Goal: Task Accomplishment & Management: Manage account settings

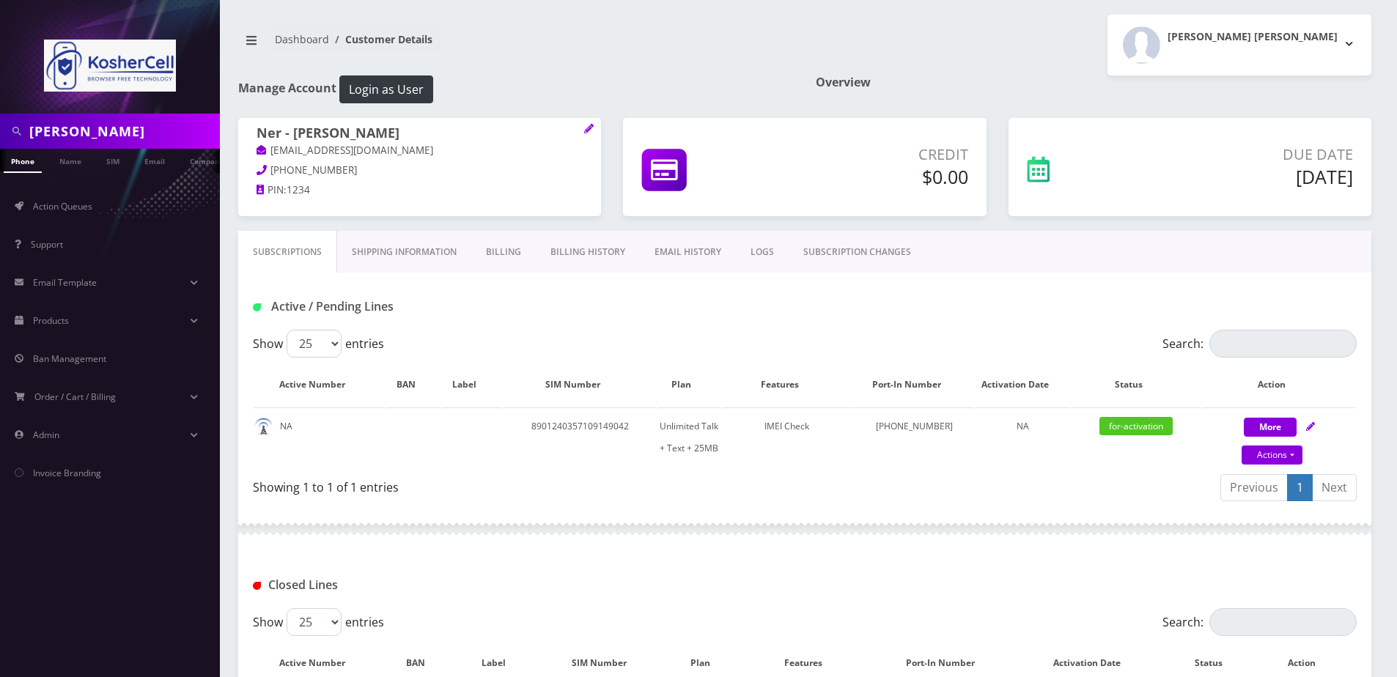
click at [145, 128] on input "[PERSON_NAME]" at bounding box center [122, 131] width 187 height 28
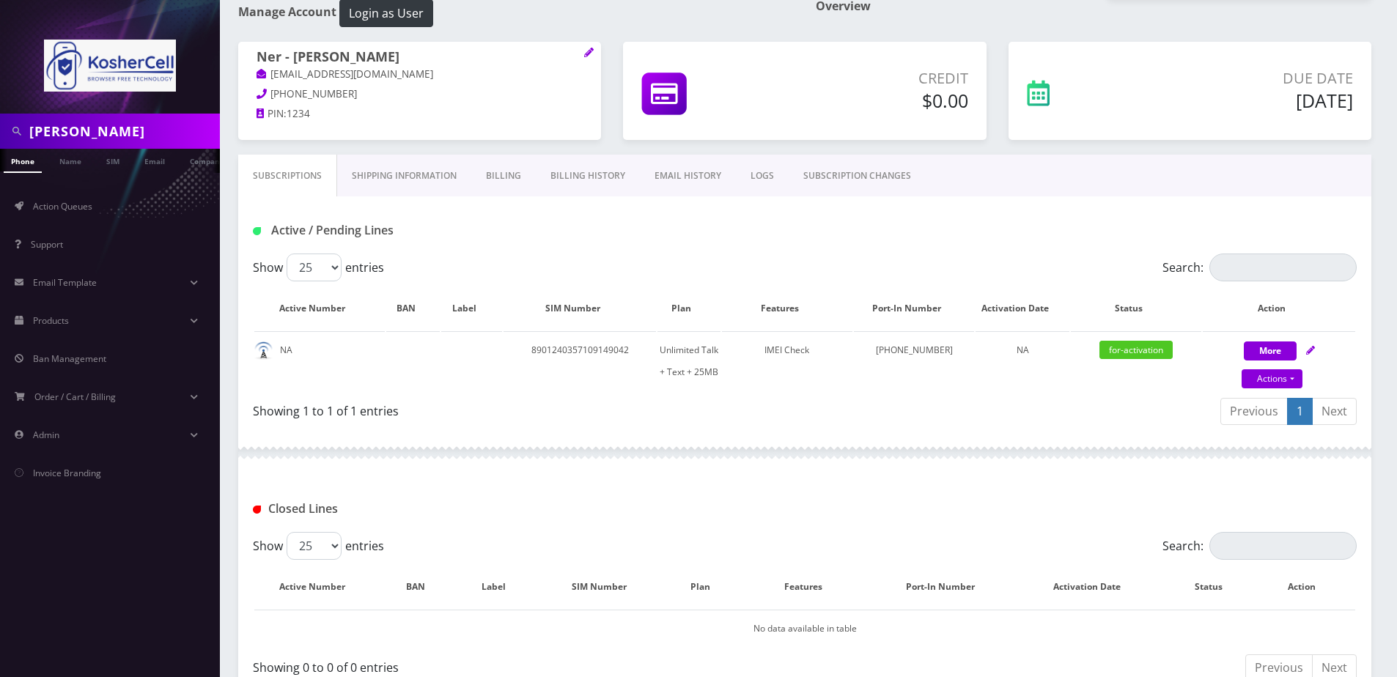
type input "[PERSON_NAME]"
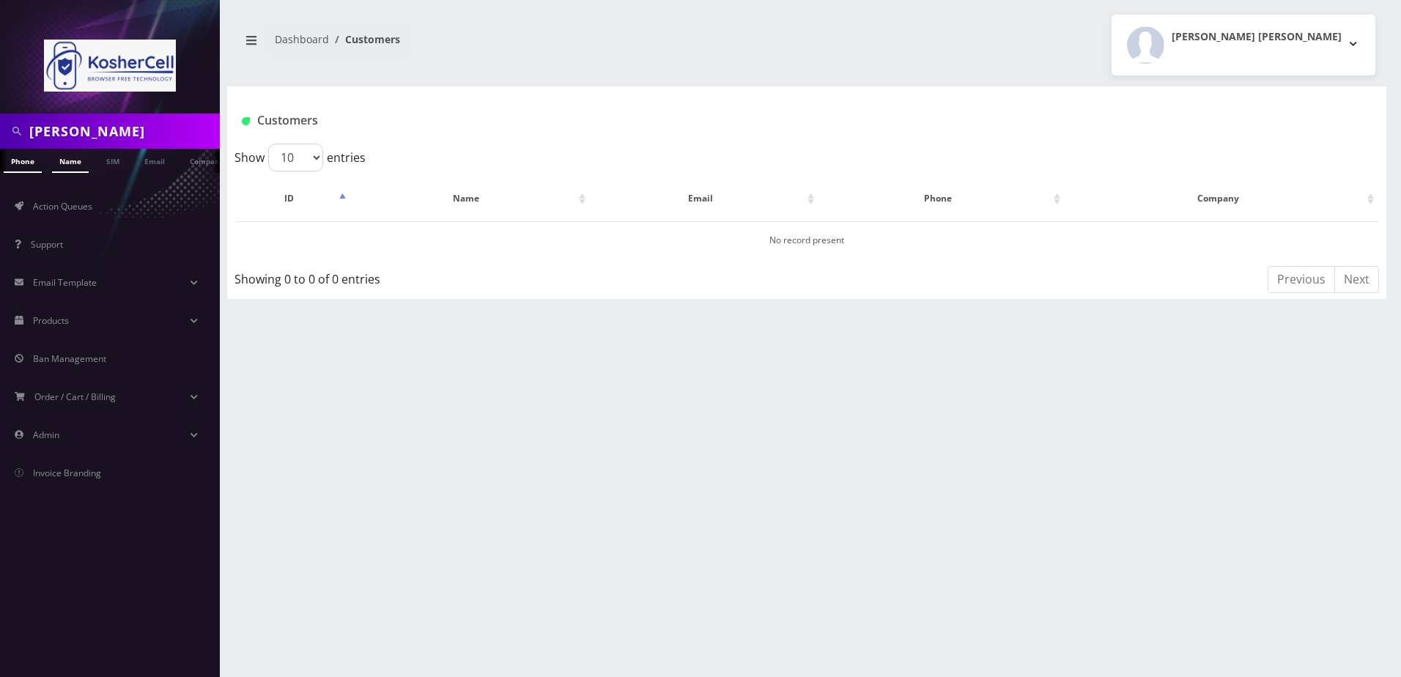
click at [76, 167] on link "Name" at bounding box center [70, 161] width 37 height 24
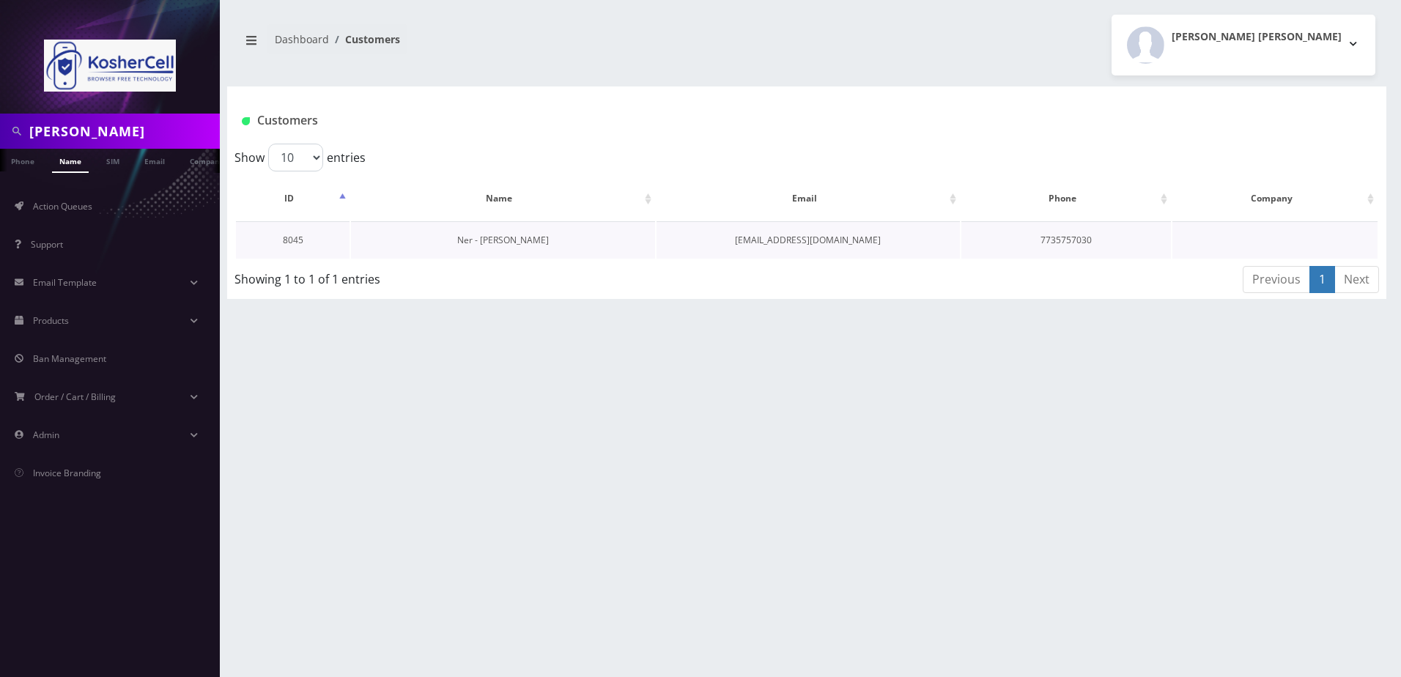
click at [499, 243] on link "Ner - Dovid Barnett" at bounding box center [503, 240] width 92 height 12
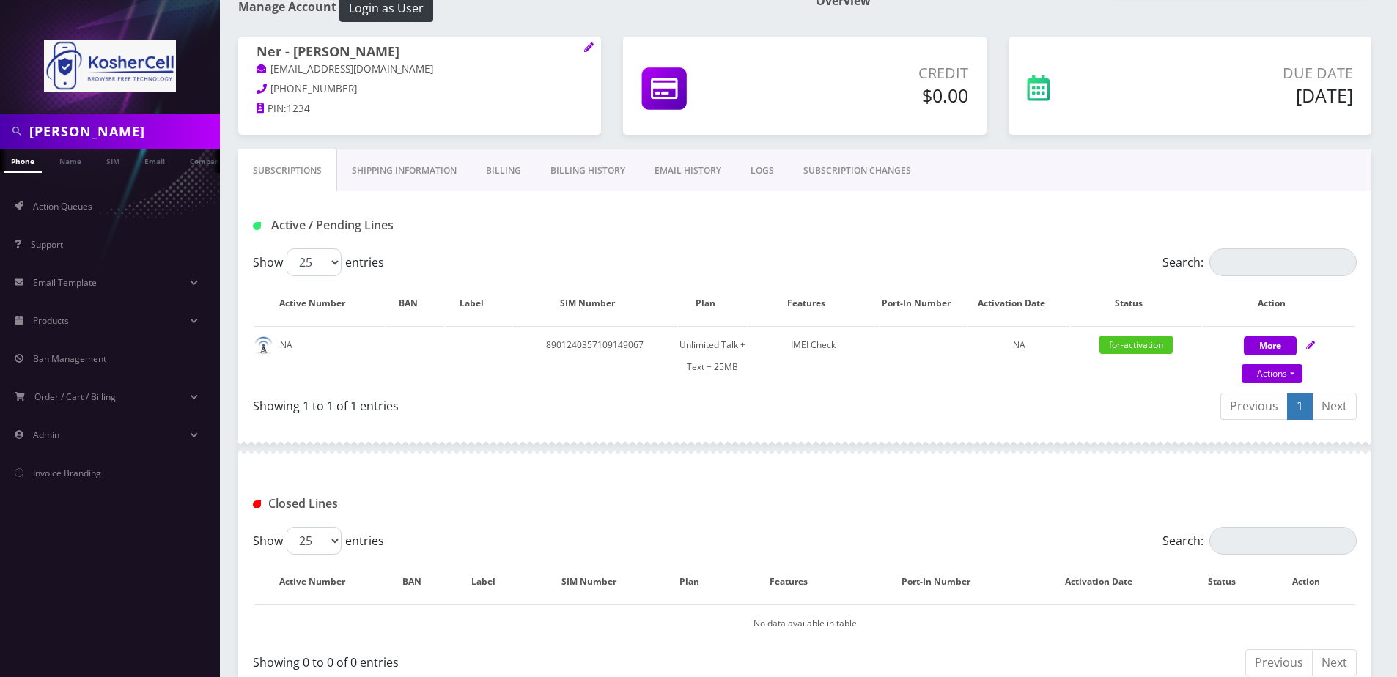
scroll to position [147, 0]
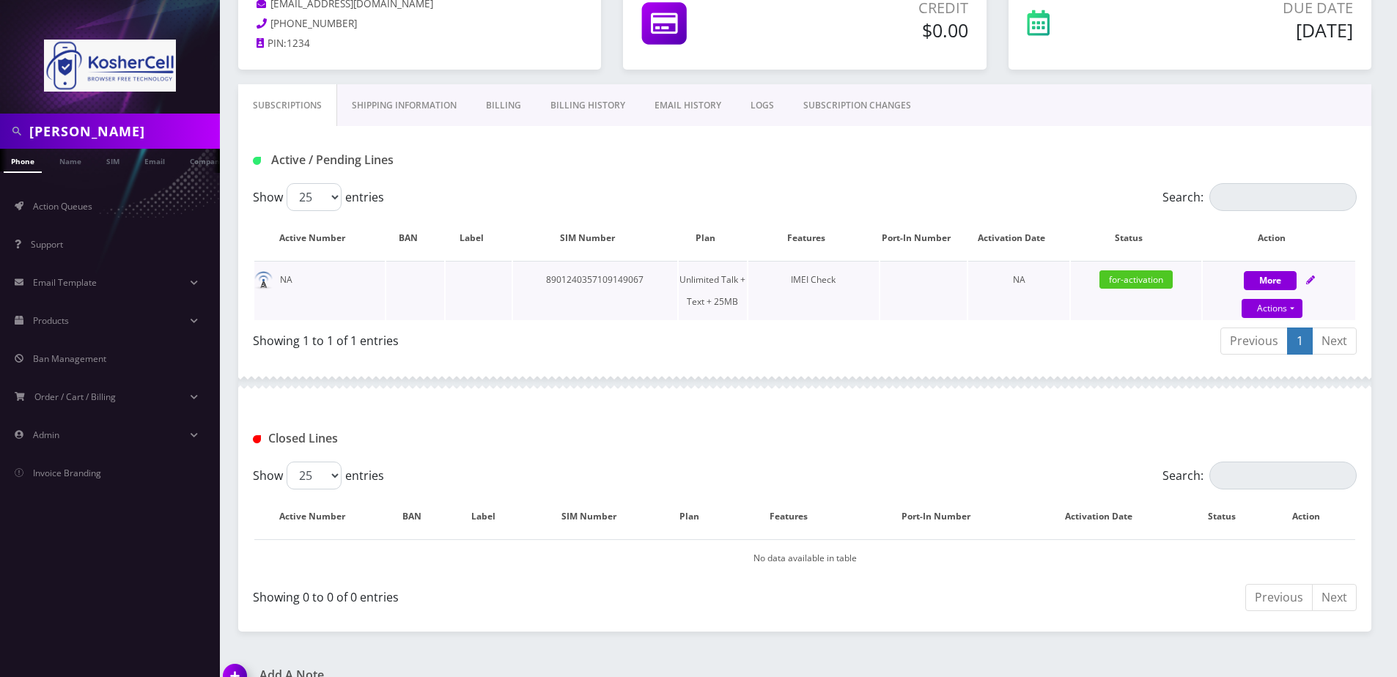
click at [1313, 279] on icon at bounding box center [1310, 280] width 9 height 9
select select "364"
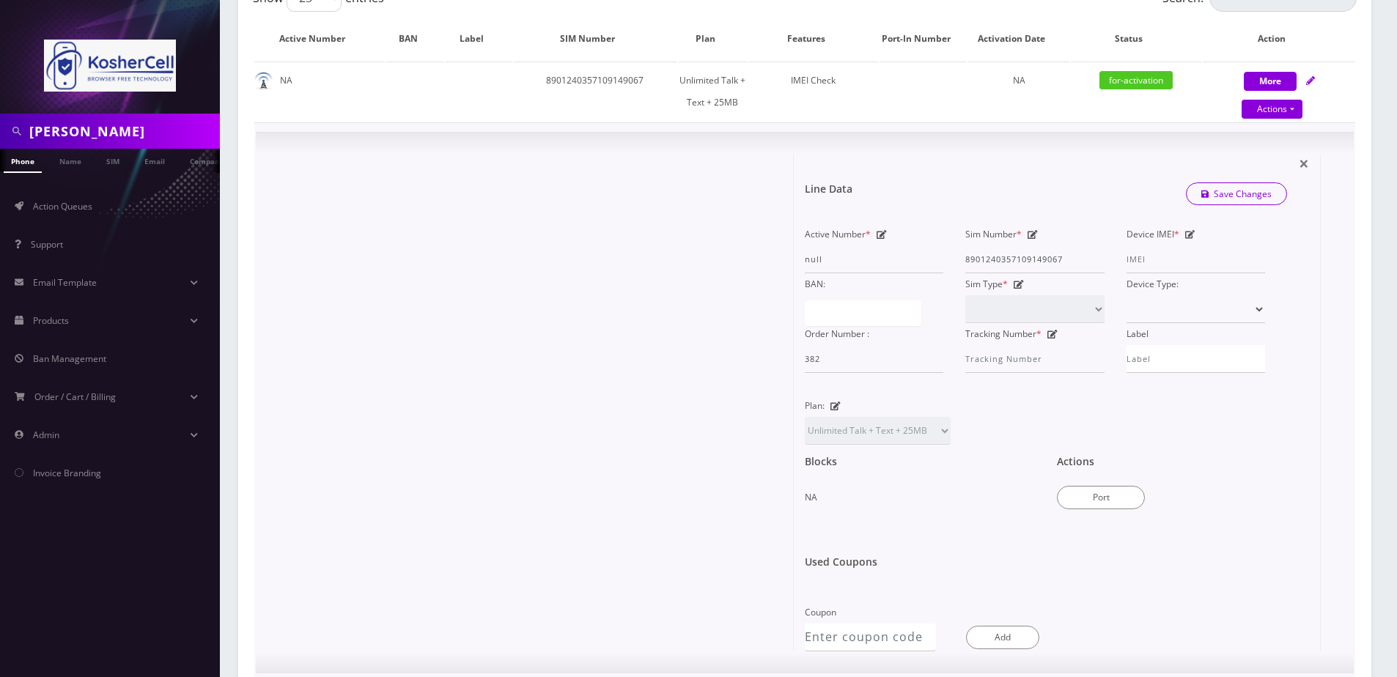
scroll to position [366, 0]
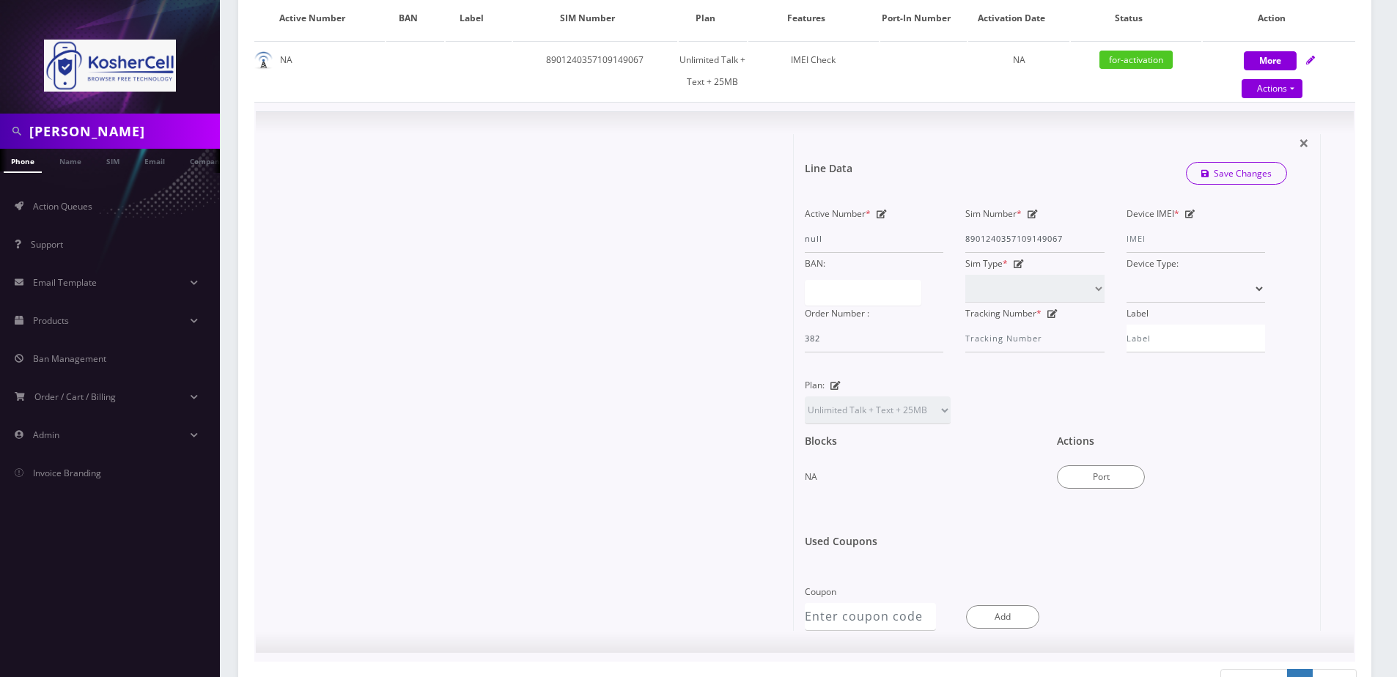
click at [1190, 215] on icon at bounding box center [1190, 214] width 10 height 9
click at [1135, 174] on div "Line Data Save Changes" at bounding box center [1046, 174] width 504 height 44
click at [1160, 243] on input "Device IMEI *" at bounding box center [1195, 239] width 139 height 28
click at [120, 134] on input "barnett" at bounding box center [122, 131] width 187 height 28
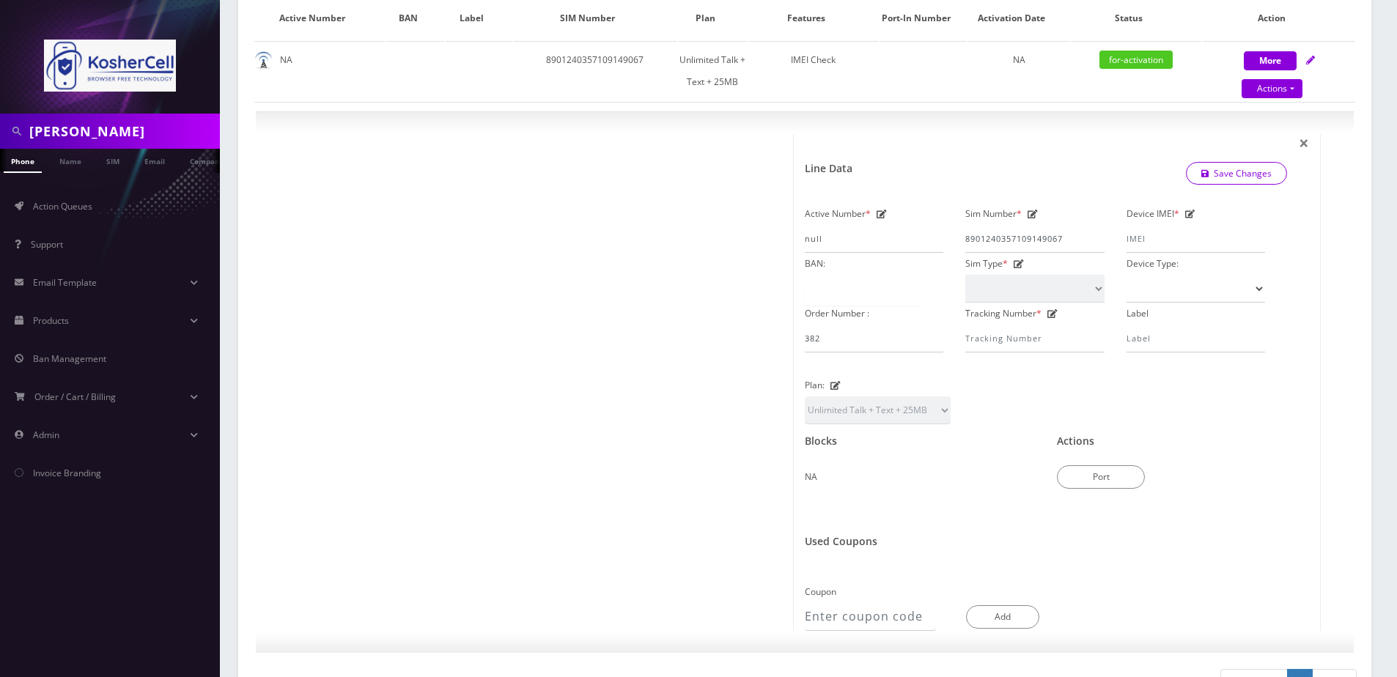
click at [120, 134] on input "barnett" at bounding box center [122, 131] width 187 height 28
type input "g"
type input "[PERSON_NAME]"
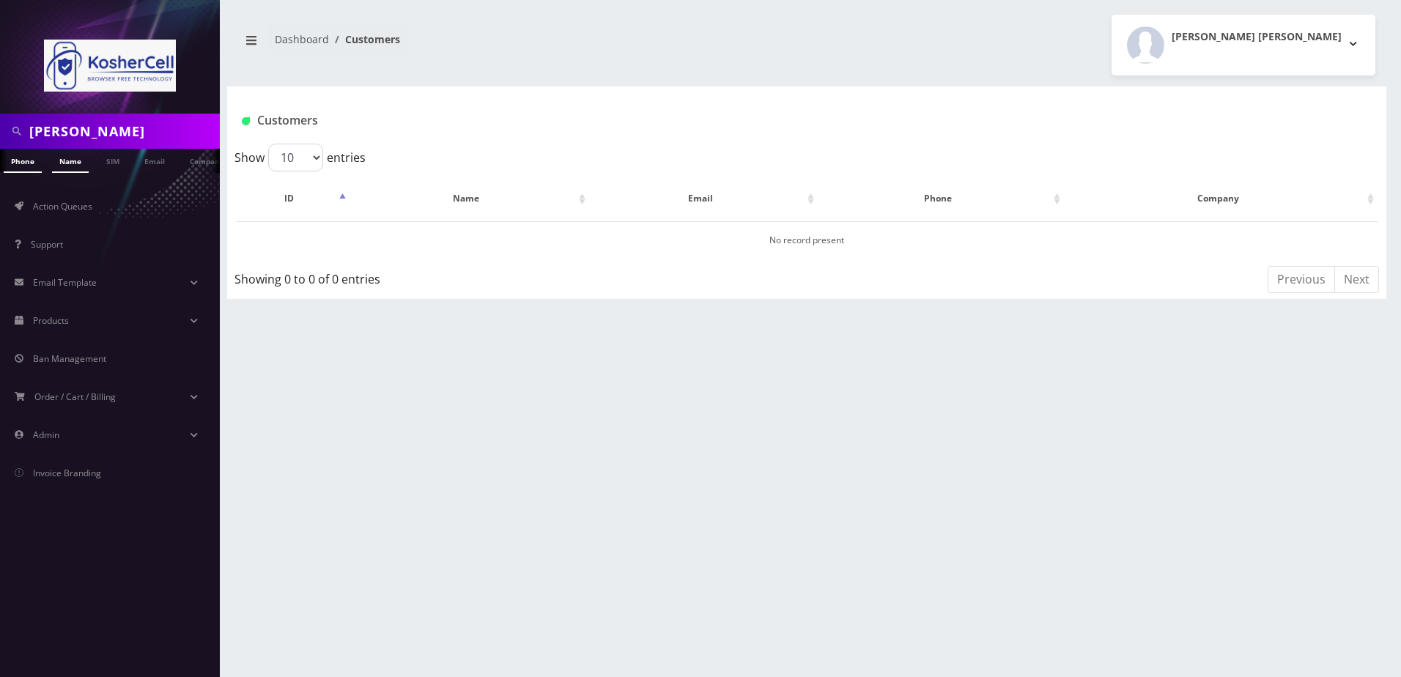
drag, startPoint x: 0, startPoint y: 0, endPoint x: 69, endPoint y: 163, distance: 177.4
click at [69, 163] on link "Name" at bounding box center [70, 161] width 37 height 24
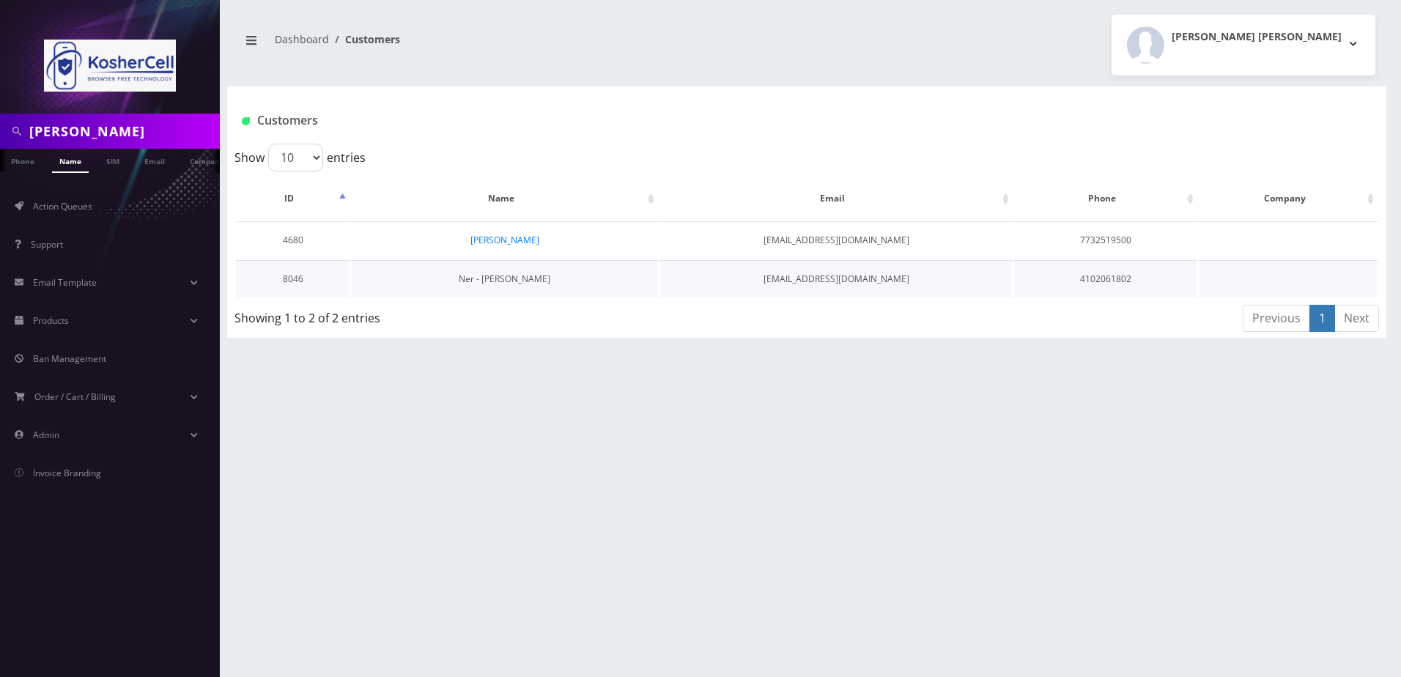
click at [519, 280] on link "Ner - [PERSON_NAME]" at bounding box center [505, 279] width 92 height 12
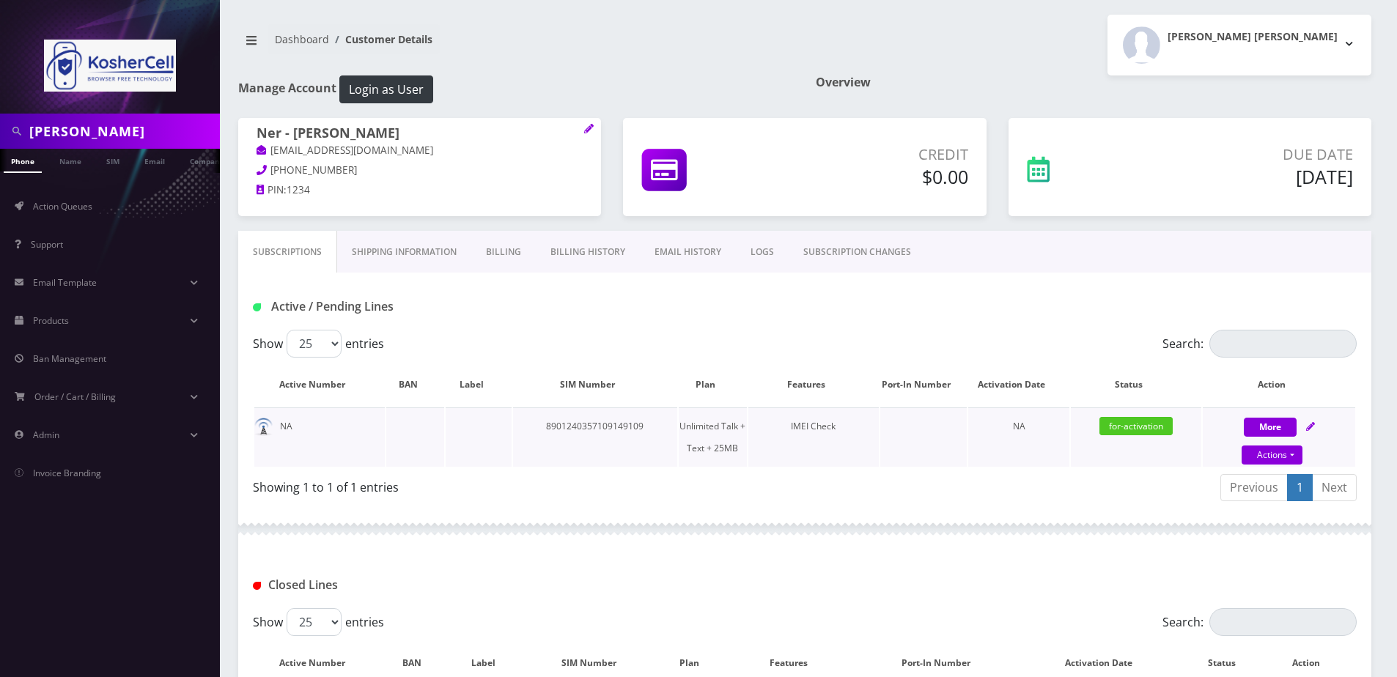
click at [1307, 425] on icon at bounding box center [1310, 426] width 9 height 9
select select "364"
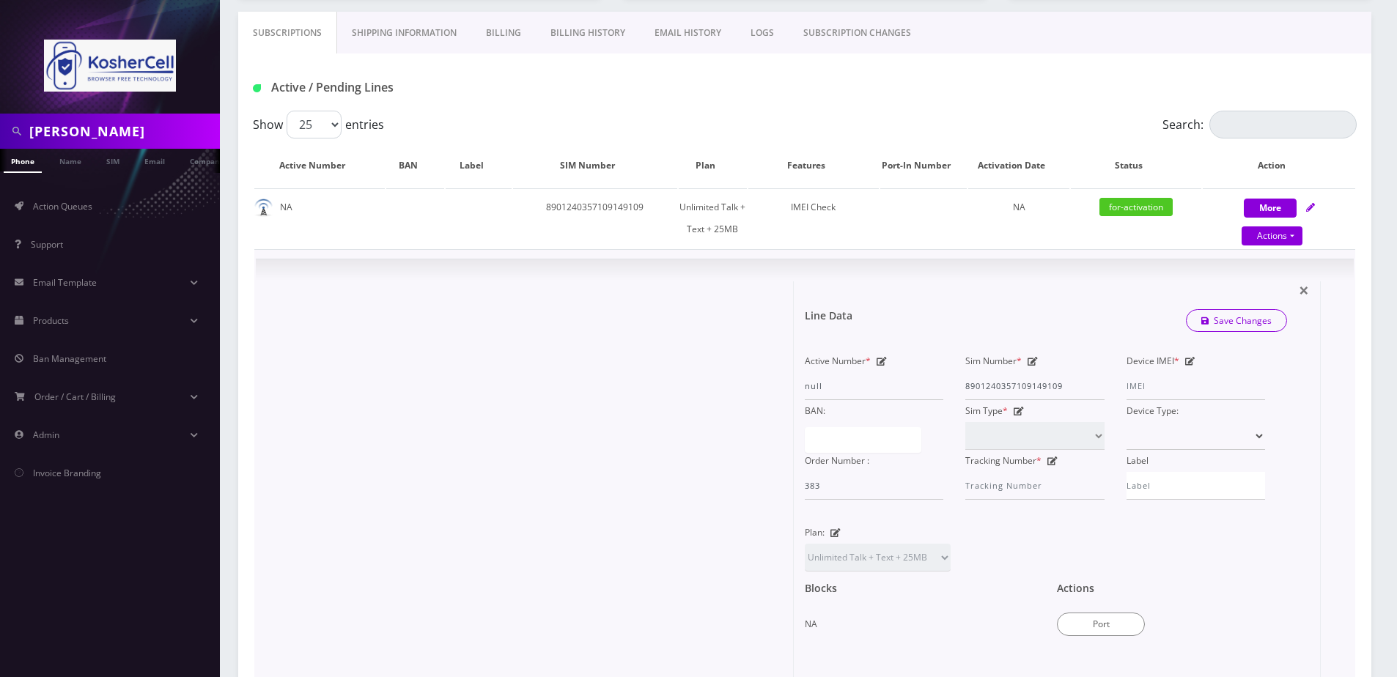
scroll to position [220, 0]
click at [1187, 367] on div "Device IMEI *" at bounding box center [1195, 375] width 161 height 50
click at [1188, 359] on icon at bounding box center [1190, 360] width 10 height 9
click at [1170, 388] on input "Device IMEI *" at bounding box center [1195, 386] width 139 height 28
type input "358291740857217"
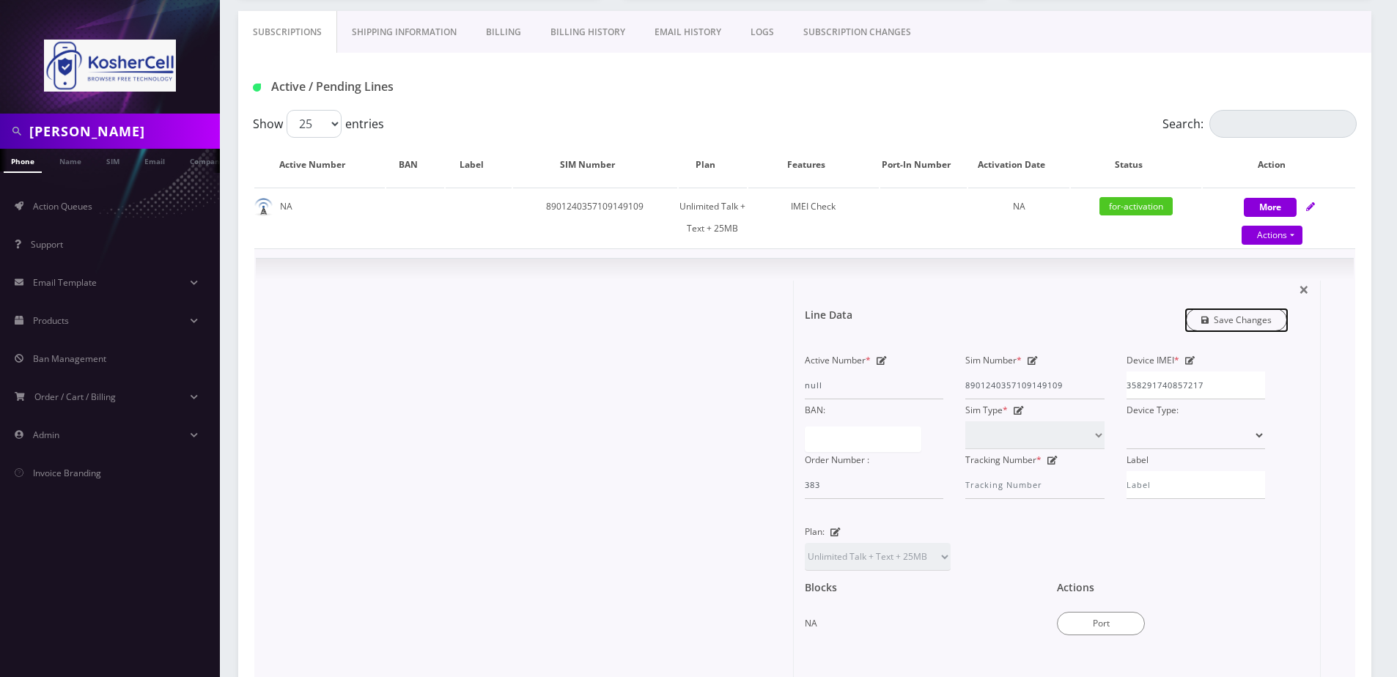
click at [1223, 325] on link "Save Changes" at bounding box center [1237, 320] width 102 height 23
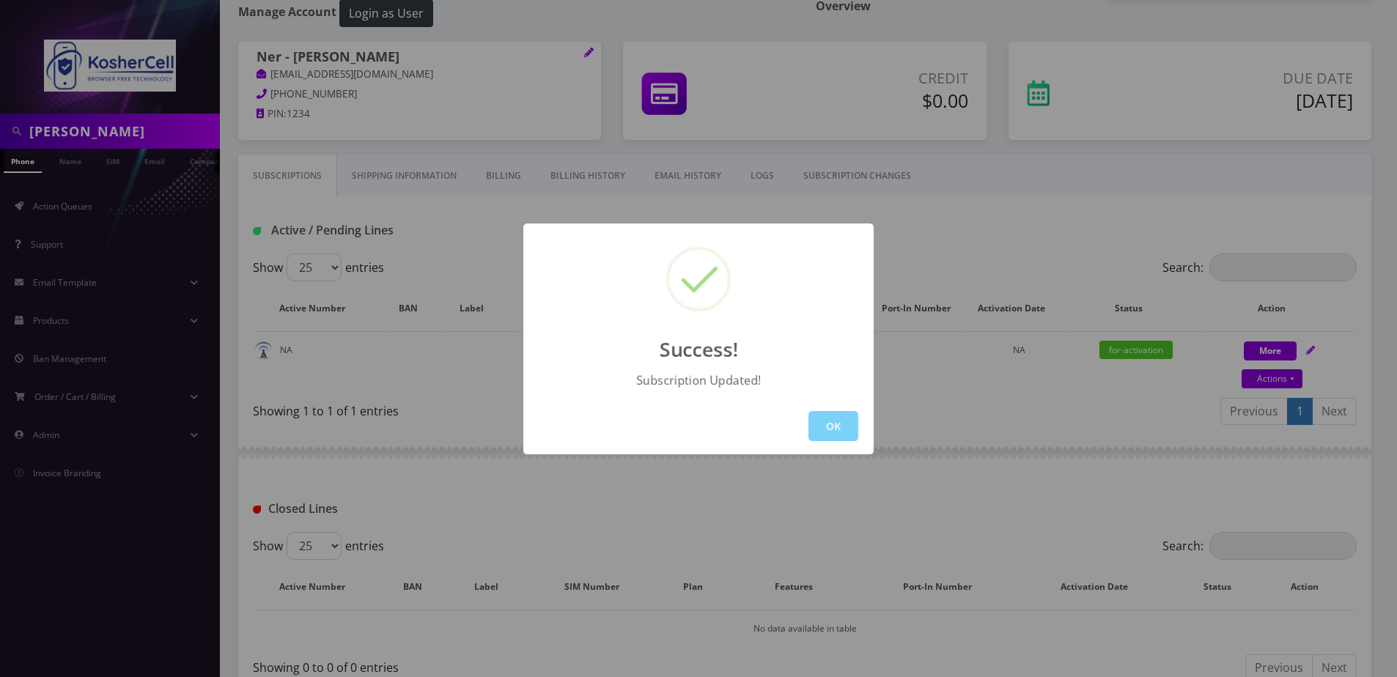
scroll to position [172, 0]
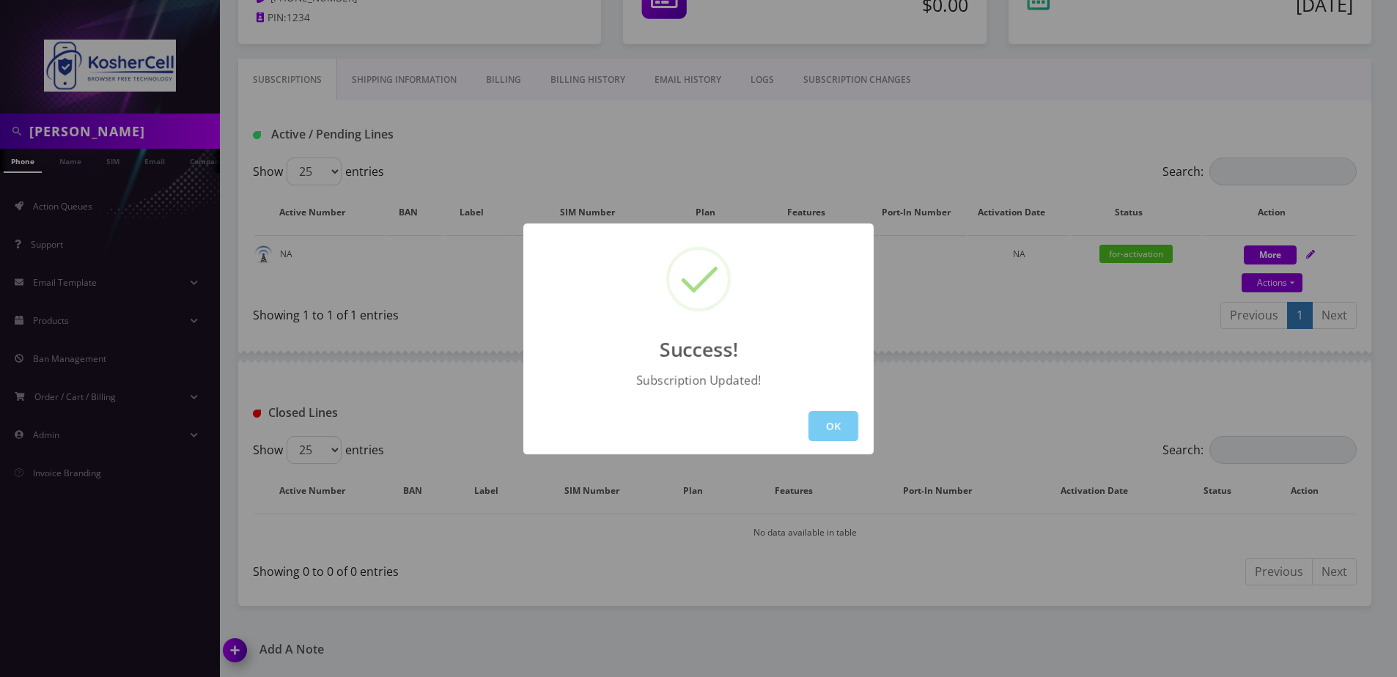
click at [835, 437] on button "OK" at bounding box center [833, 426] width 50 height 30
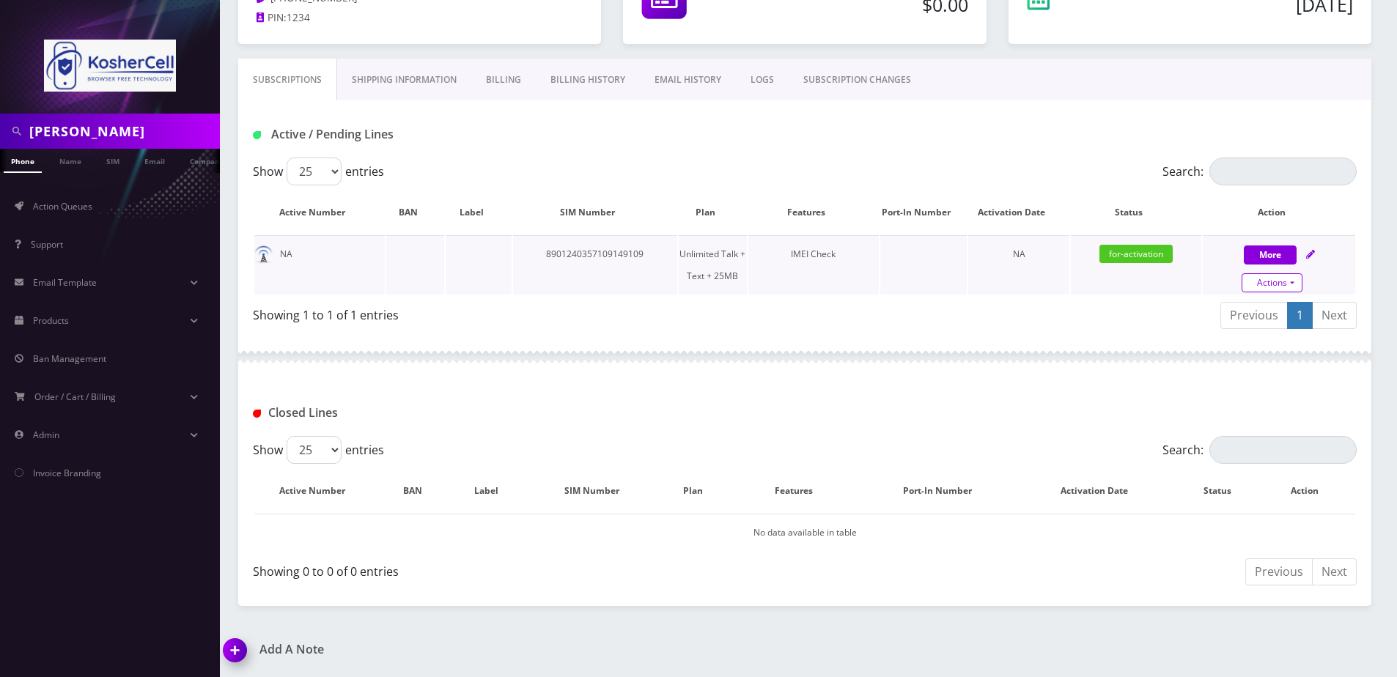
click at [1263, 281] on link "Actions" at bounding box center [1272, 282] width 61 height 19
select select "364"
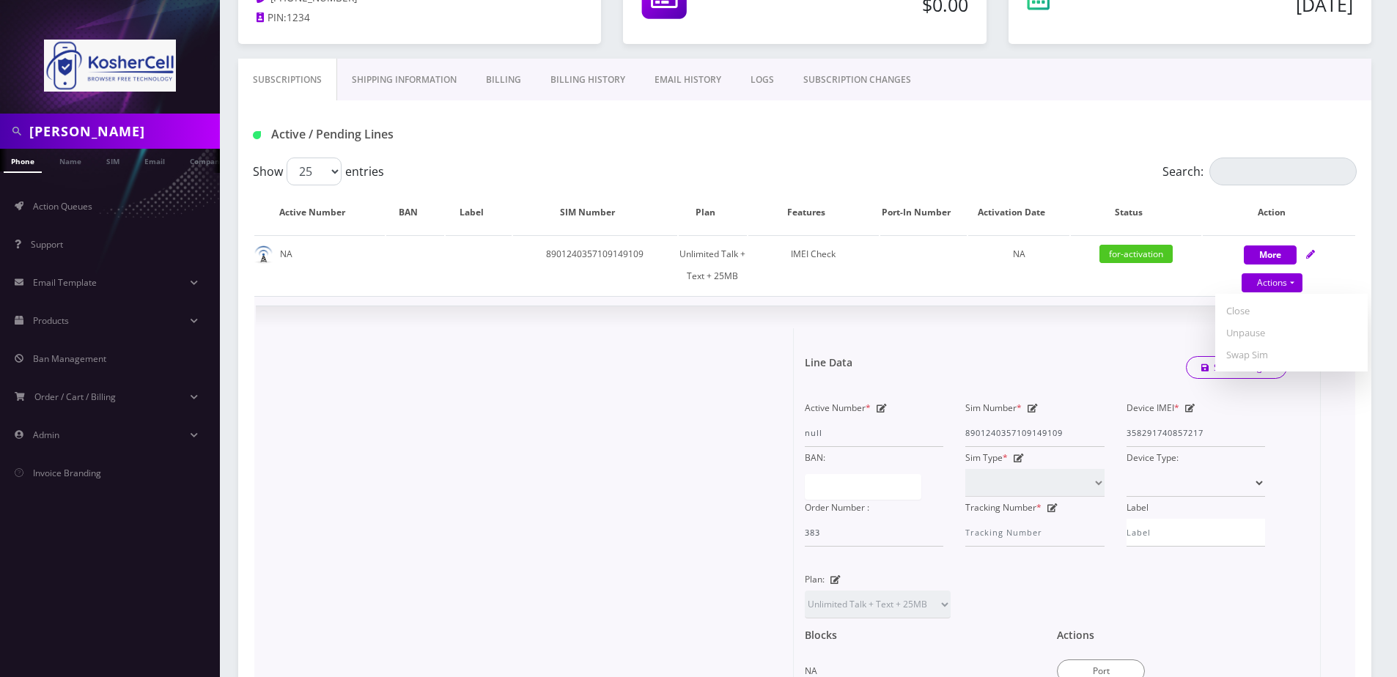
click at [1092, 360] on div "Line Data Save Changes" at bounding box center [1046, 368] width 504 height 44
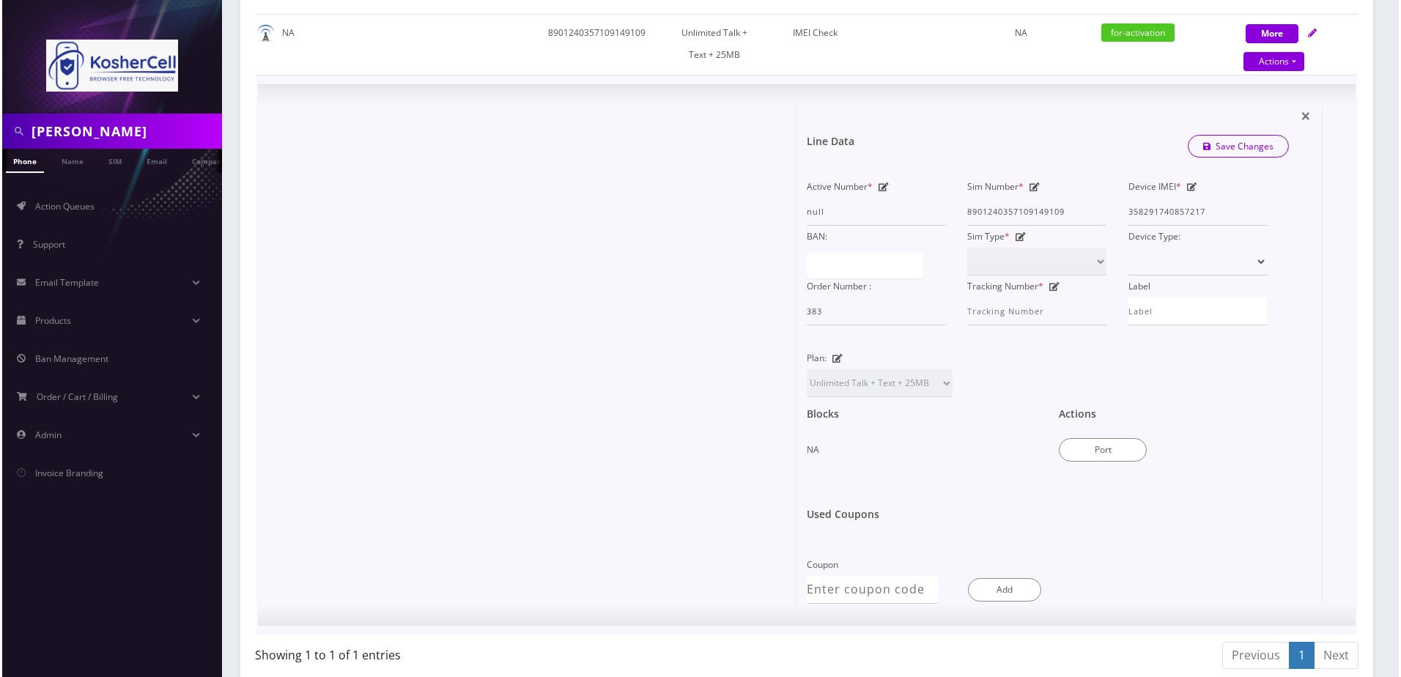
scroll to position [465, 0]
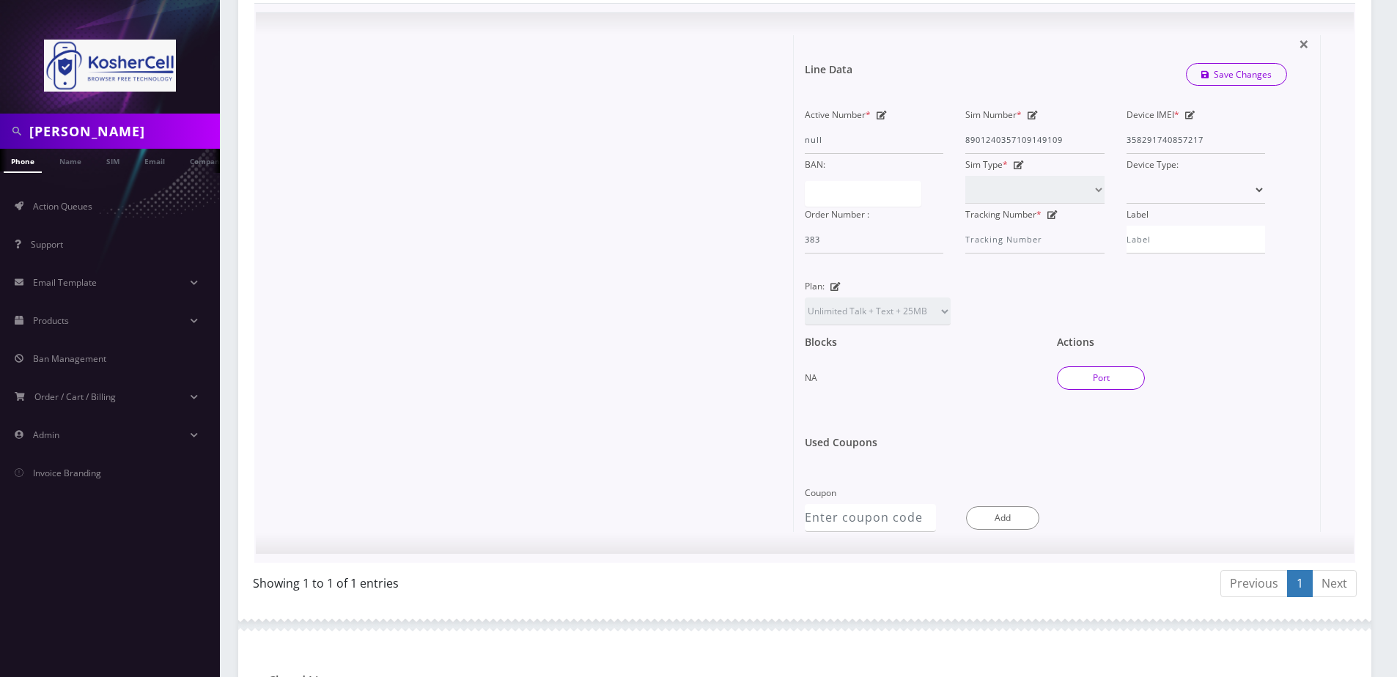
click at [1107, 377] on button "Port" at bounding box center [1101, 377] width 88 height 23
type input "8901240357109149109"
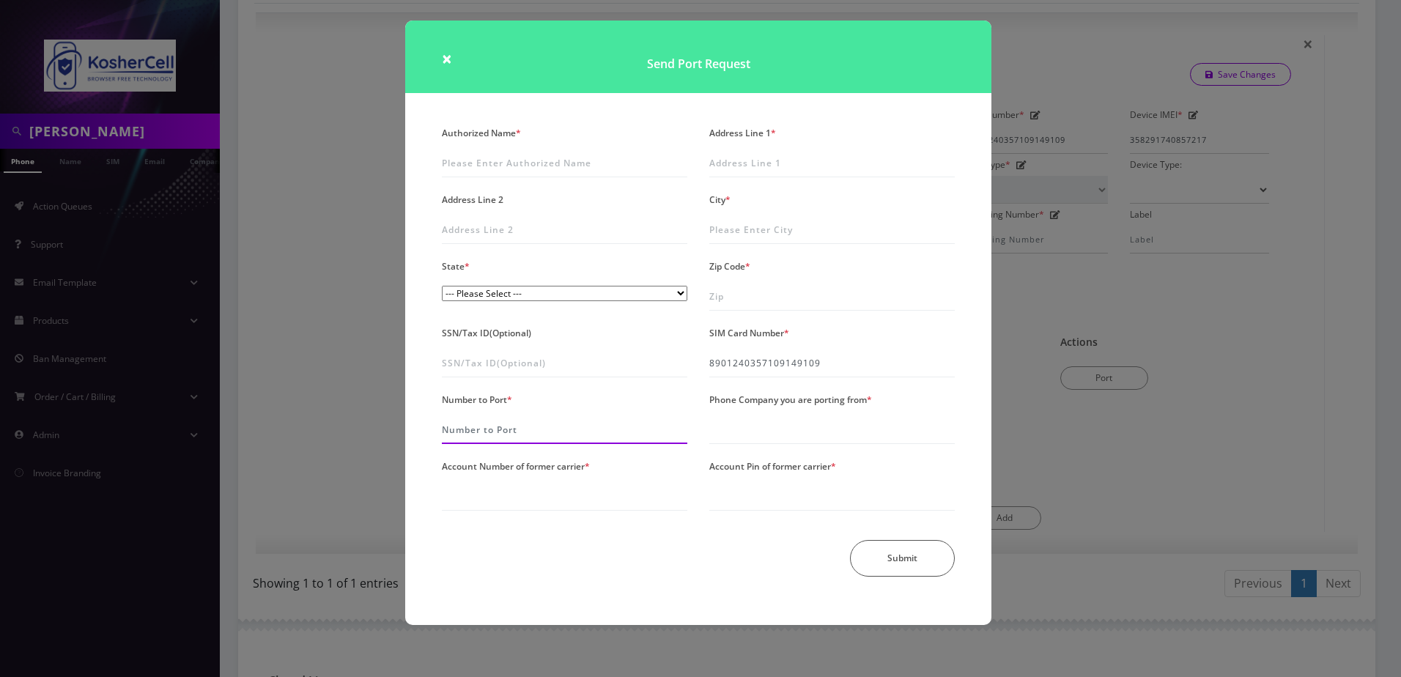
click at [487, 432] on input "Number to Port *" at bounding box center [565, 430] width 246 height 28
type input "6677553942"
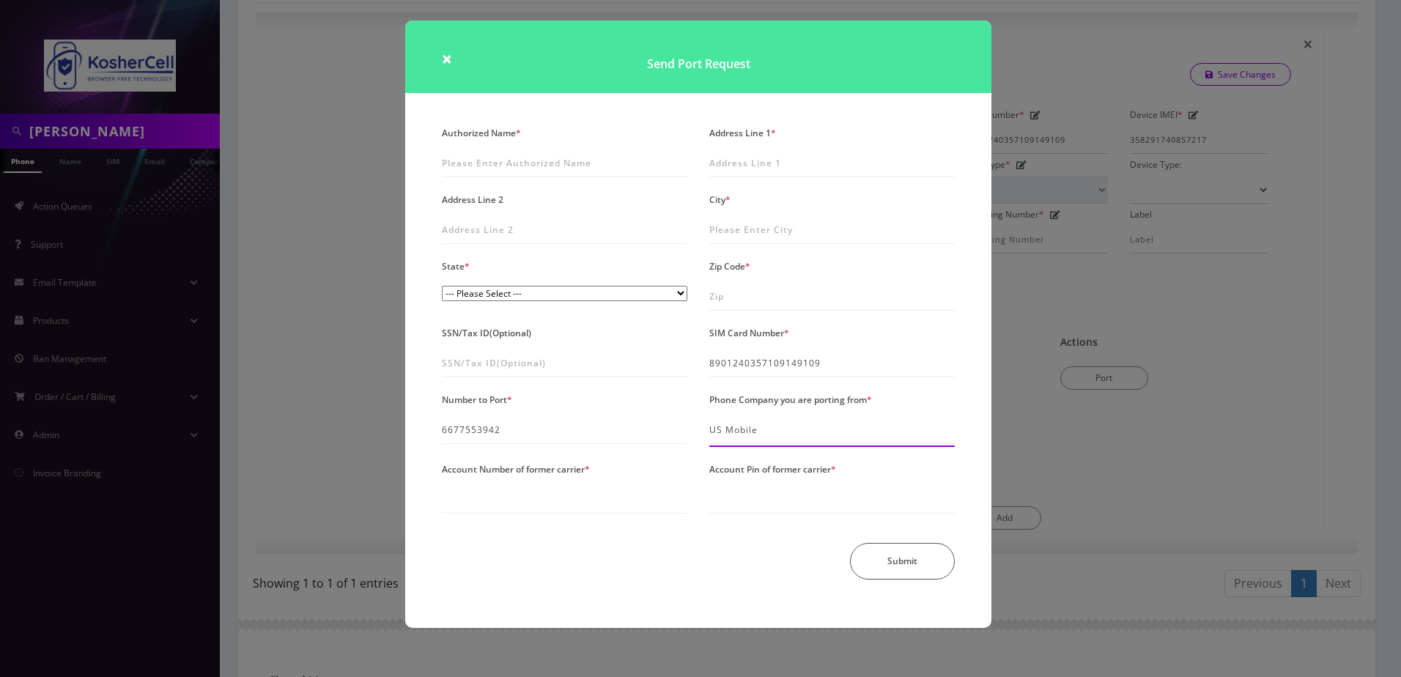
type input "US Mobile"
type input "4102524971"
click at [757, 496] on input "Account Pin of former carrier *" at bounding box center [832, 500] width 246 height 28
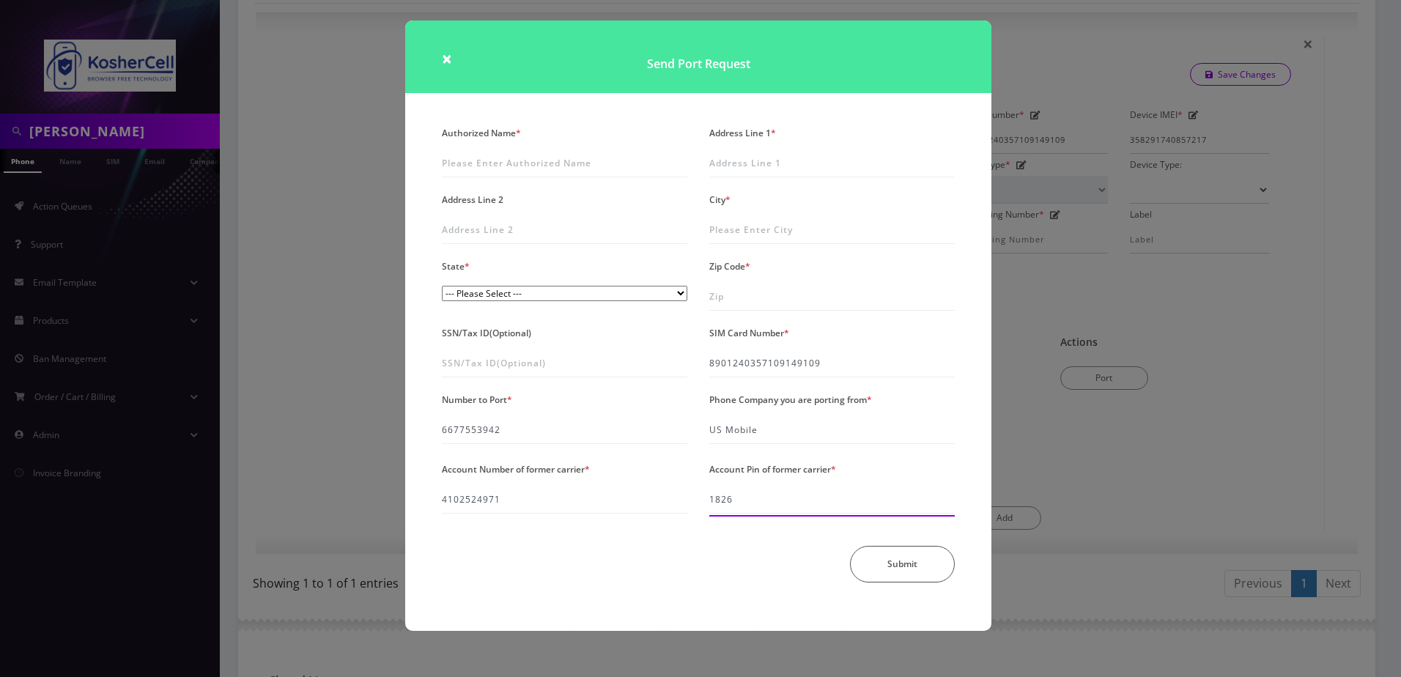
type input "1826"
click at [502, 169] on input "Authorized Name *" at bounding box center [565, 164] width 246 height 28
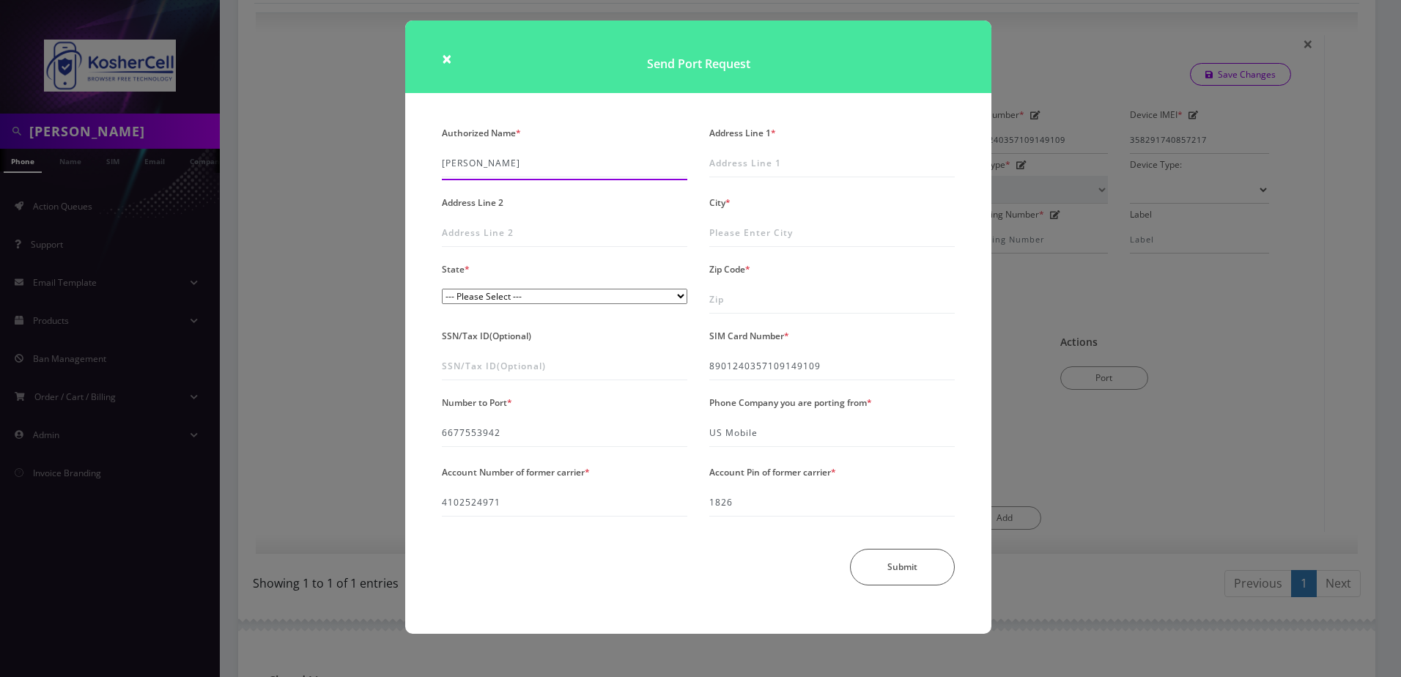
type input "[PERSON_NAME]"
type input "[STREET_ADDRESS][PERSON_NAME]"
type input "[GEOGRAPHIC_DATA]"
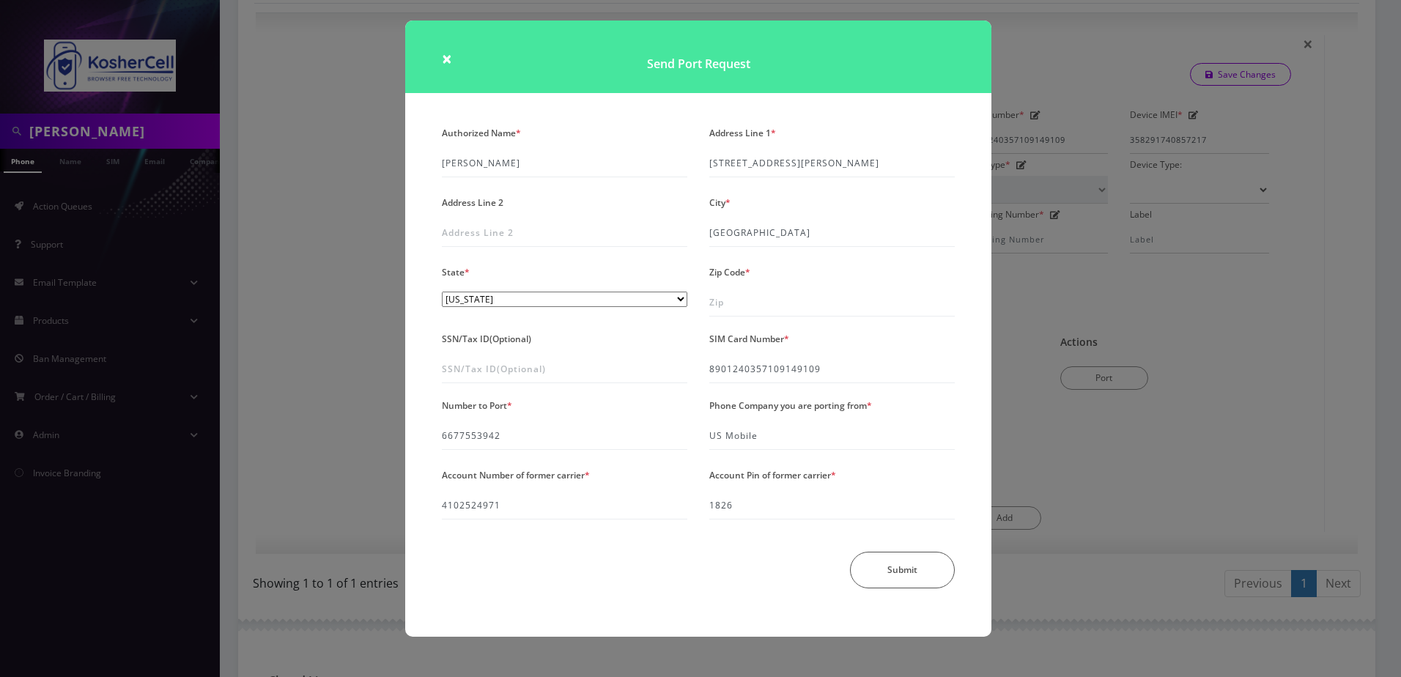
select select "MD"
type input "21209"
click at [914, 572] on button "Submit" at bounding box center [902, 570] width 105 height 37
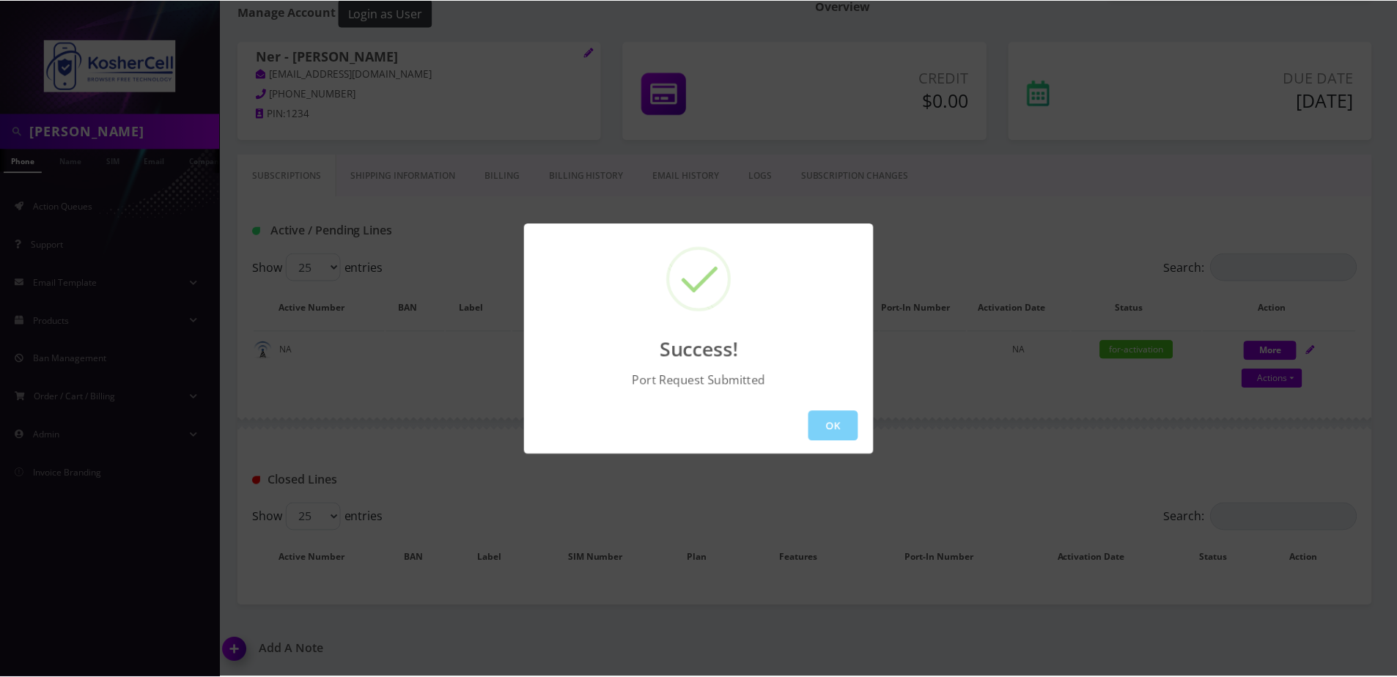
scroll to position [172, 0]
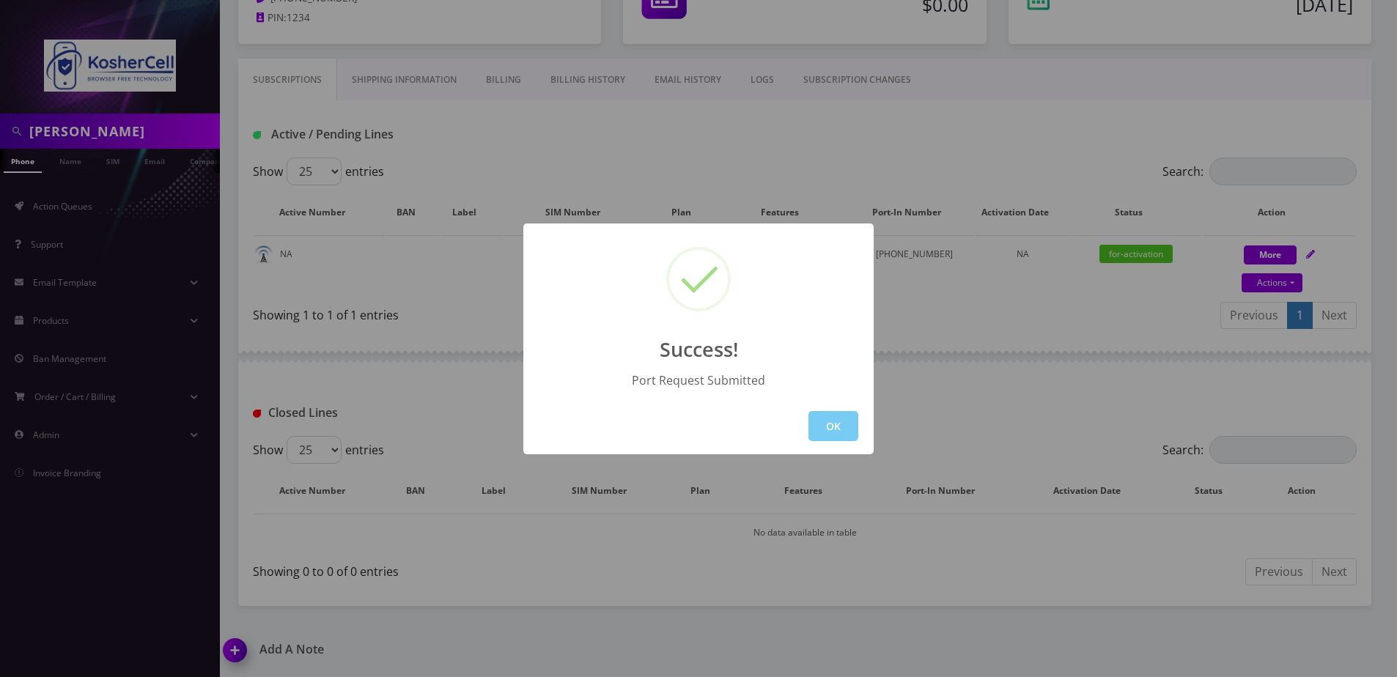
click at [827, 425] on button "OK" at bounding box center [833, 426] width 50 height 30
